Goal: Task Accomplishment & Management: Use online tool/utility

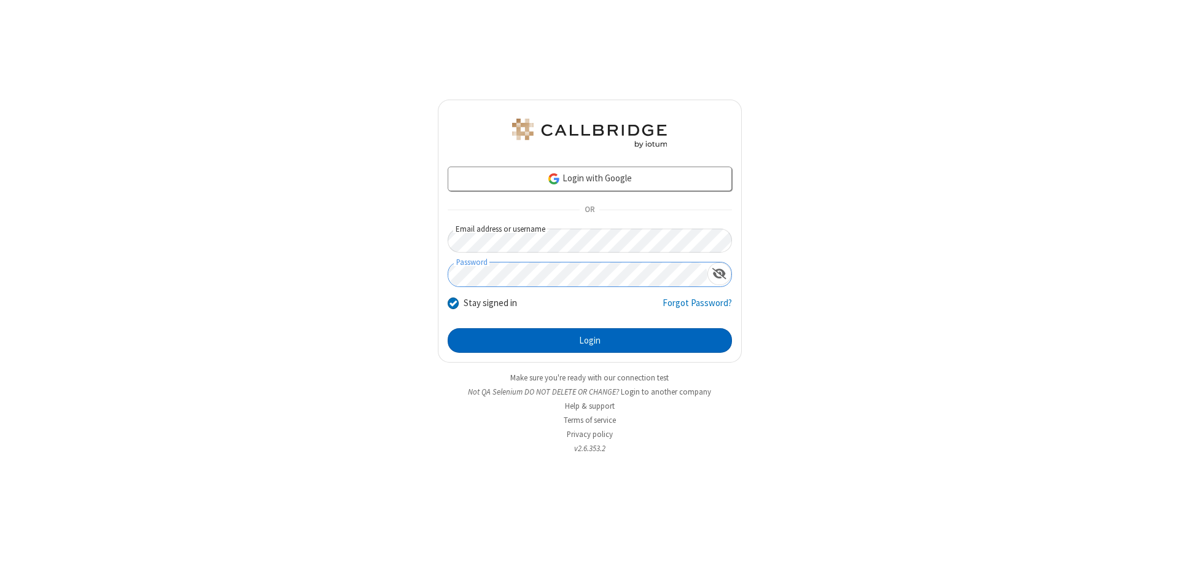
click at [590, 340] on button "Login" at bounding box center [590, 340] width 284 height 25
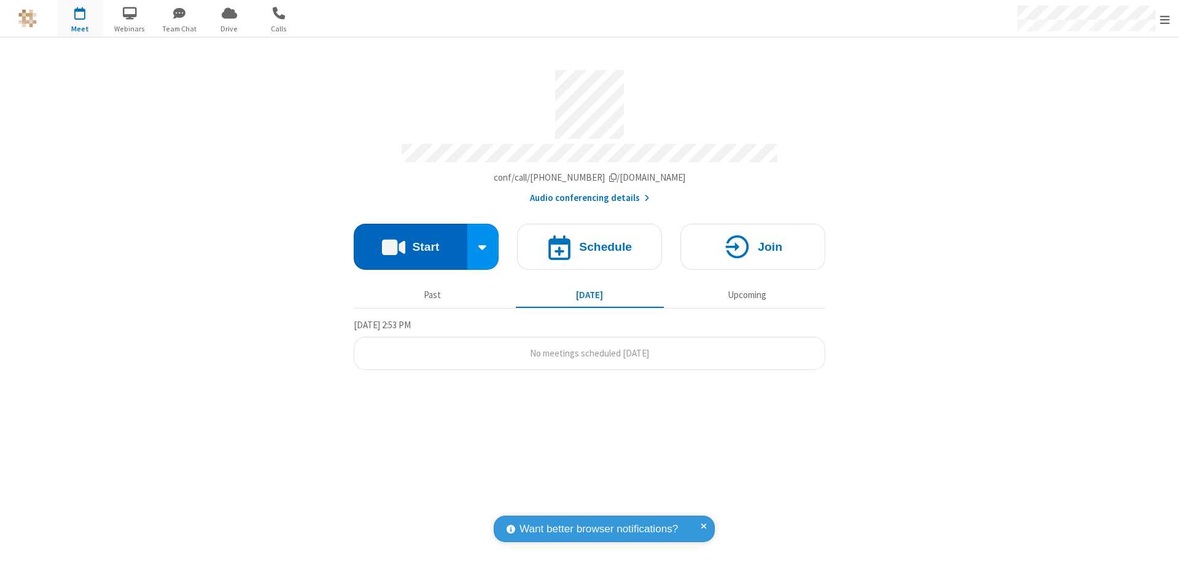
click at [410, 241] on button "Start" at bounding box center [411, 247] width 114 height 46
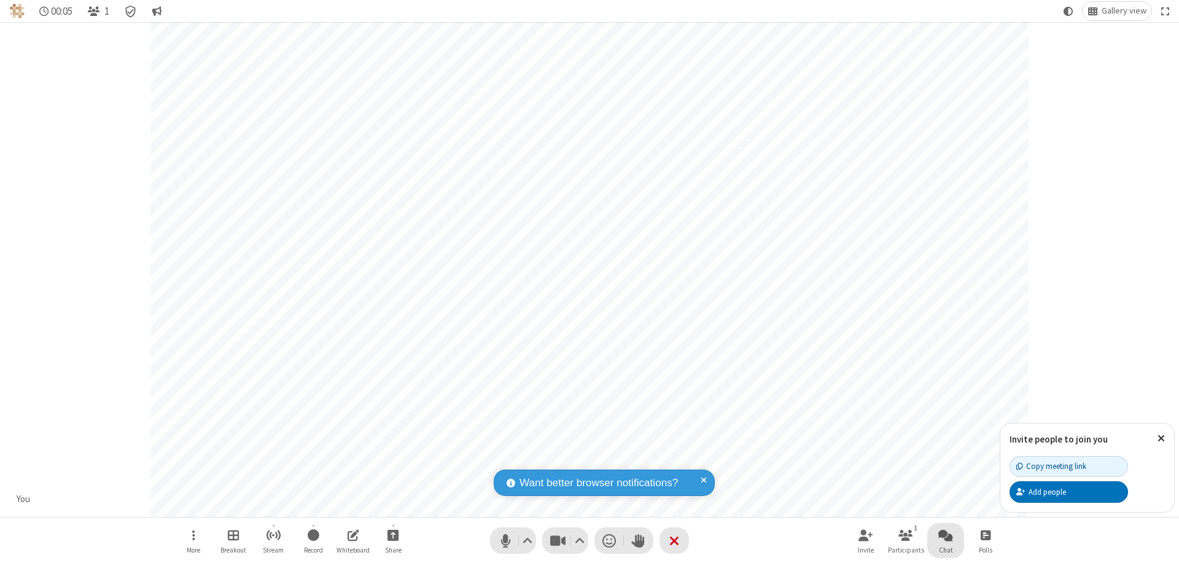
click at [946, 534] on span "Open chat" at bounding box center [945, 534] width 15 height 15
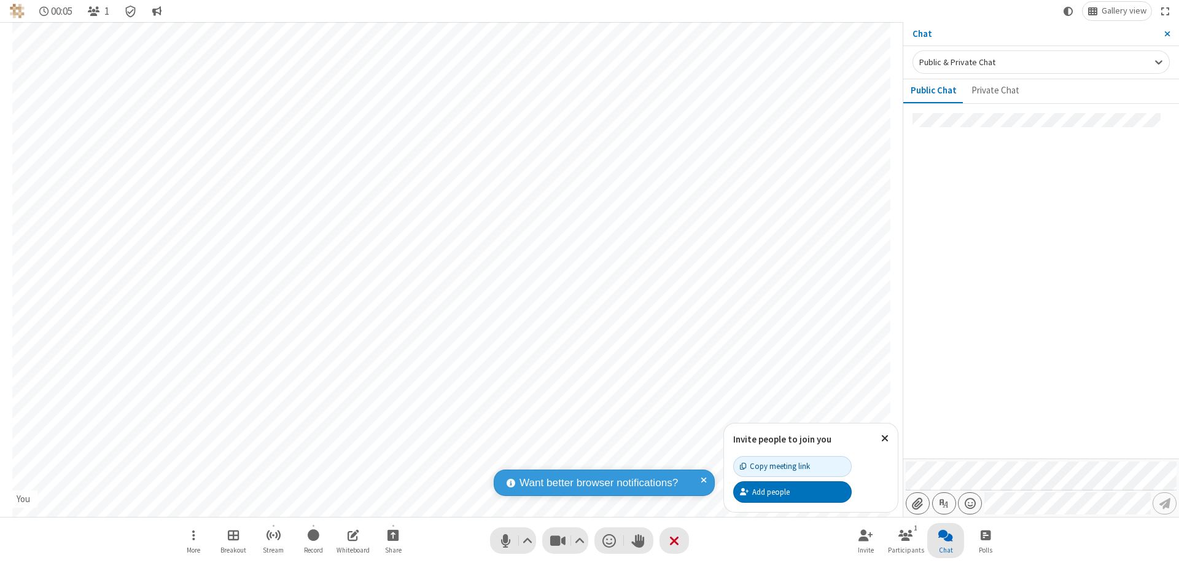
type input "C:\fakepath\doc_test.docx"
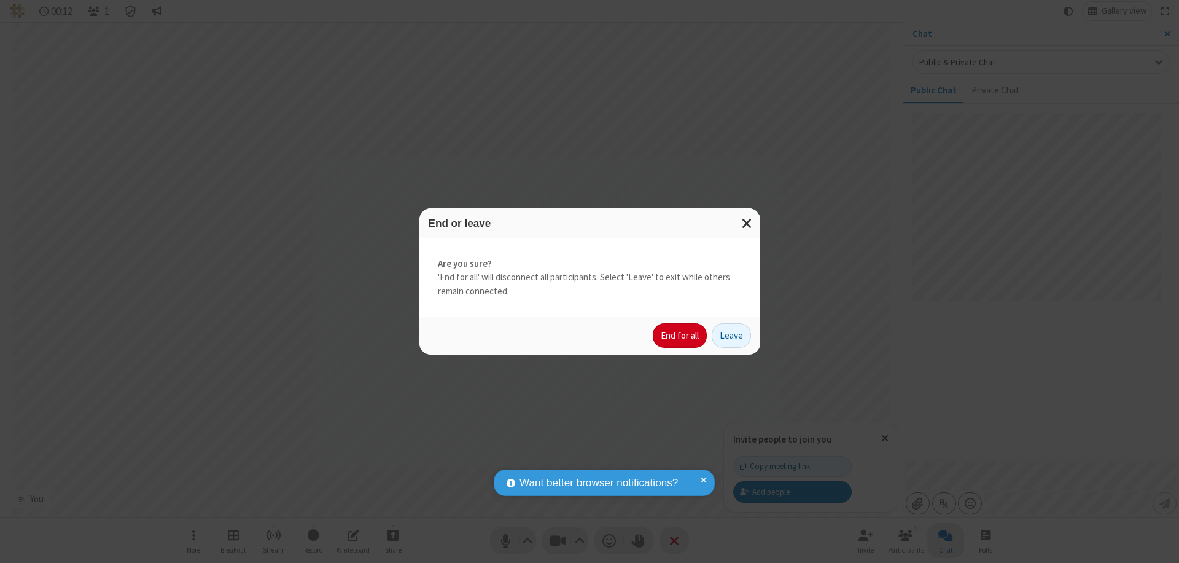
click at [680, 335] on button "End for all" at bounding box center [680, 335] width 54 height 25
